Goal: Task Accomplishment & Management: Manage account settings

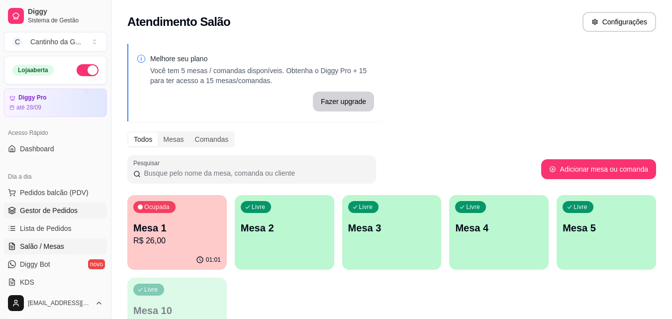
click at [73, 210] on span "Gestor de Pedidos" at bounding box center [49, 210] width 58 height 10
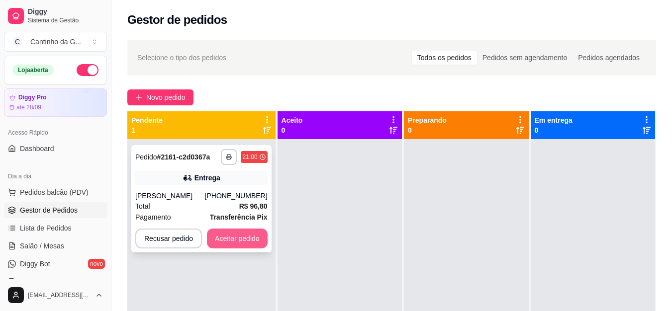
click at [239, 236] on button "Aceitar pedido" at bounding box center [237, 239] width 61 height 20
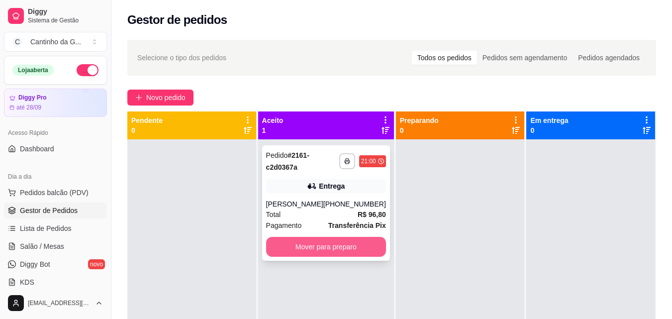
click at [353, 242] on button "Mover para preparo" at bounding box center [326, 247] width 120 height 20
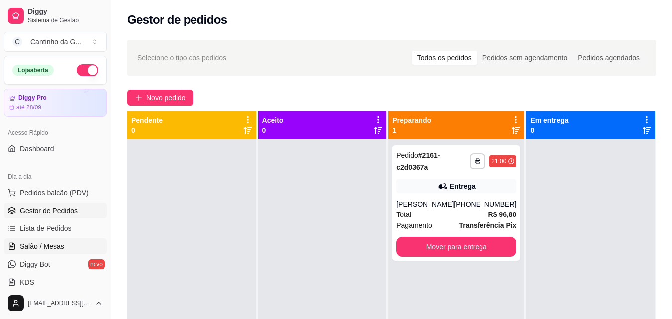
click at [63, 245] on link "Salão / Mesas" at bounding box center [55, 246] width 103 height 16
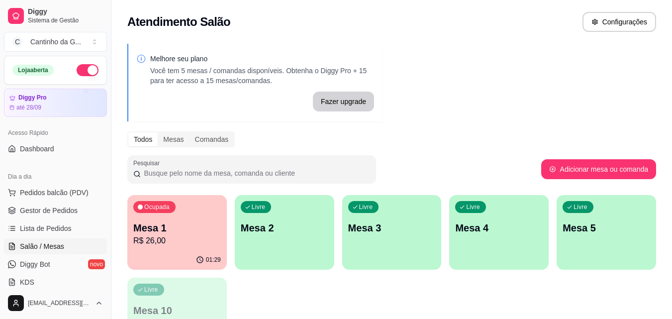
click at [197, 238] on p "R$ 26,00" at bounding box center [177, 241] width 88 height 12
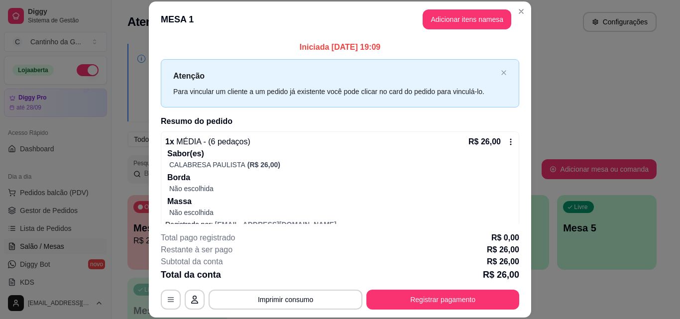
scroll to position [16, 0]
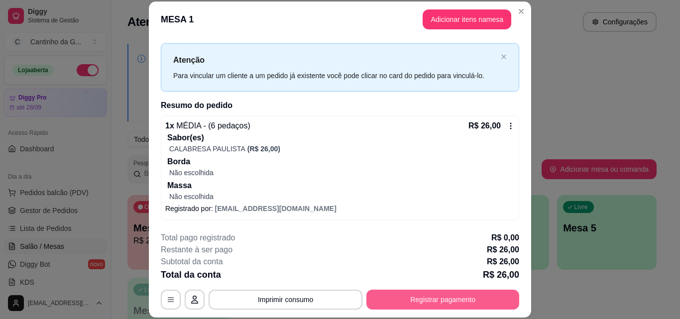
click at [453, 302] on button "Registrar pagamento" at bounding box center [442, 300] width 153 height 20
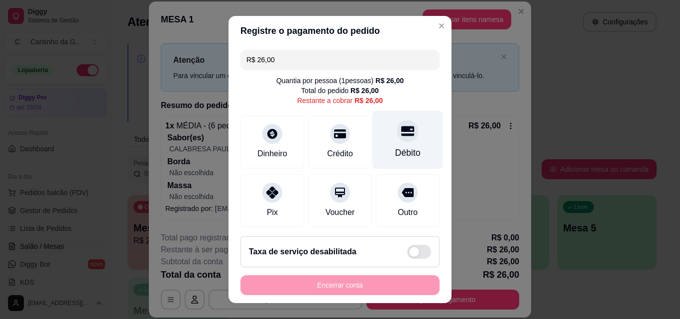
click at [409, 132] on div "Débito" at bounding box center [408, 140] width 70 height 58
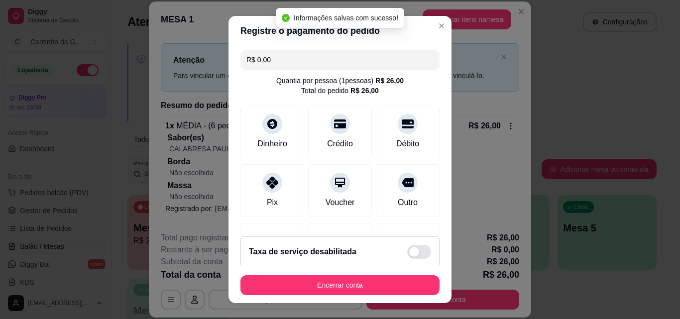
type input "R$ 0,00"
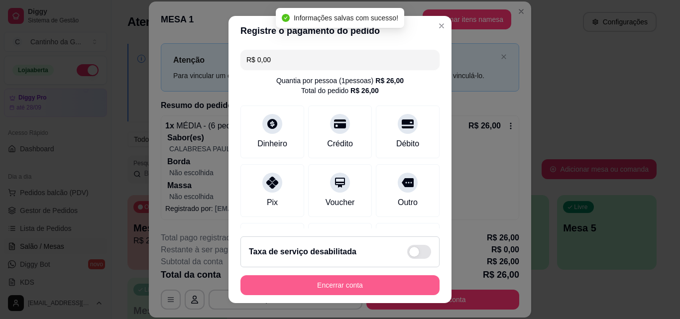
click at [368, 287] on button "Encerrar conta" at bounding box center [339, 285] width 199 height 20
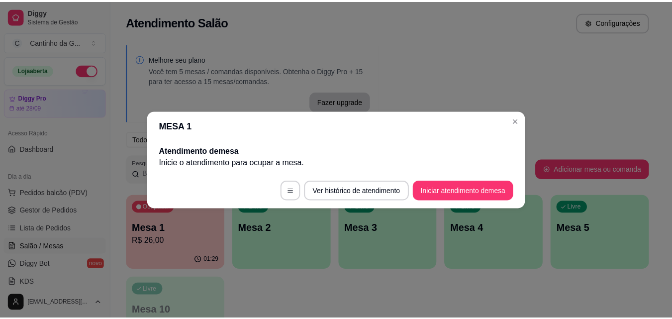
scroll to position [0, 0]
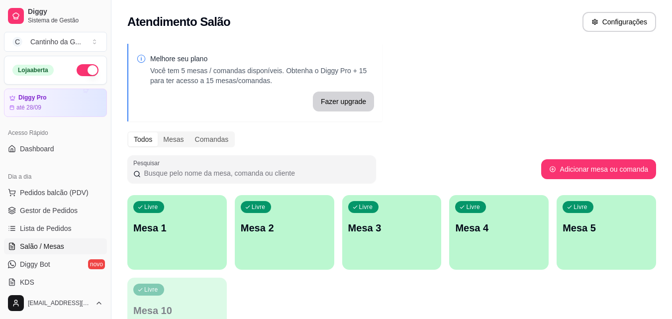
click at [79, 201] on ul "Pedidos balcão (PDV) Gestor de Pedidos Lista de Pedidos Salão / Mesas Diggy Bot…" at bounding box center [55, 237] width 103 height 105
click at [79, 211] on link "Gestor de Pedidos" at bounding box center [55, 210] width 103 height 16
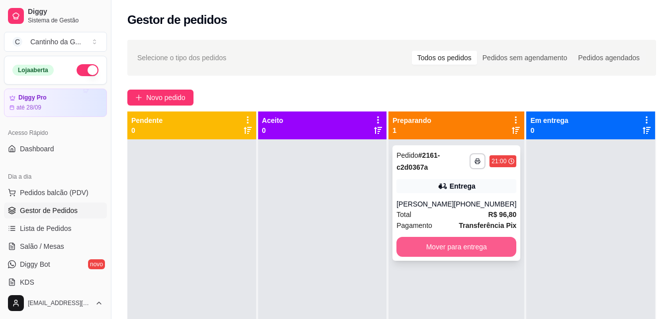
click at [446, 252] on button "Mover para entrega" at bounding box center [456, 247] width 120 height 20
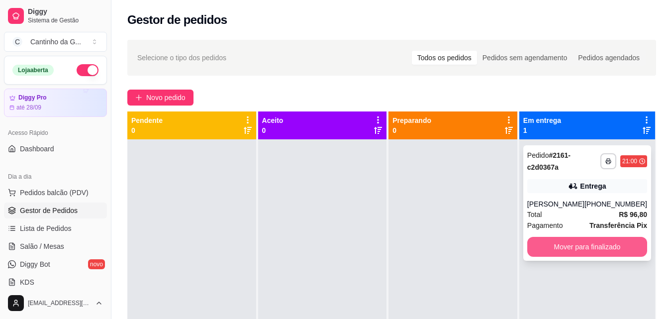
click at [557, 252] on button "Mover para finalizado" at bounding box center [587, 247] width 120 height 20
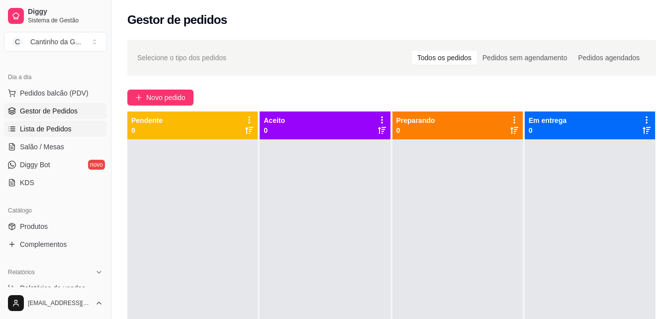
scroll to position [149, 0]
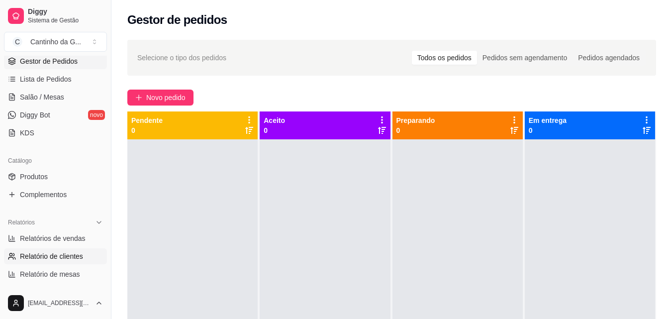
click at [70, 256] on span "Relatório de clientes" at bounding box center [51, 256] width 63 height 10
select select "30"
select select "HIGHEST_TOTAL_SPENT_WITH_ORDERS"
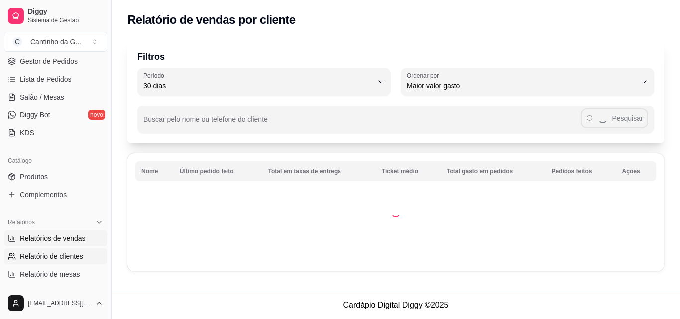
click at [73, 241] on span "Relatórios de vendas" at bounding box center [53, 238] width 66 height 10
select select "ALL"
select select "0"
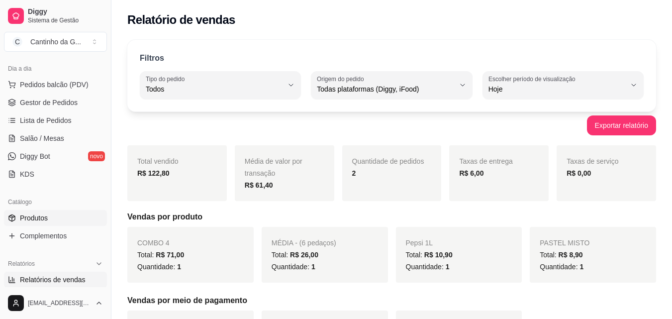
scroll to position [50, 0]
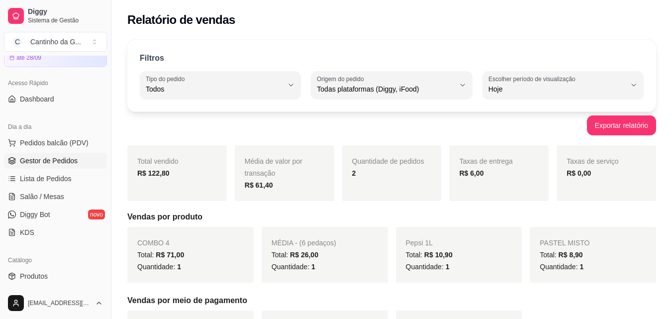
click at [67, 162] on span "Gestor de Pedidos" at bounding box center [49, 161] width 58 height 10
